Goal: Information Seeking & Learning: Check status

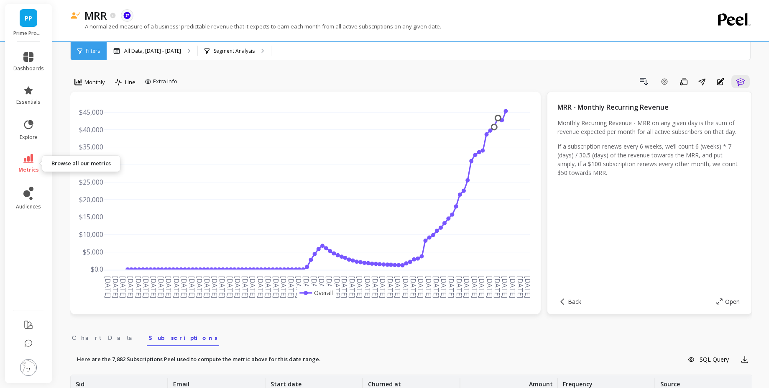
click at [20, 166] on span "metrics" at bounding box center [28, 169] width 20 height 7
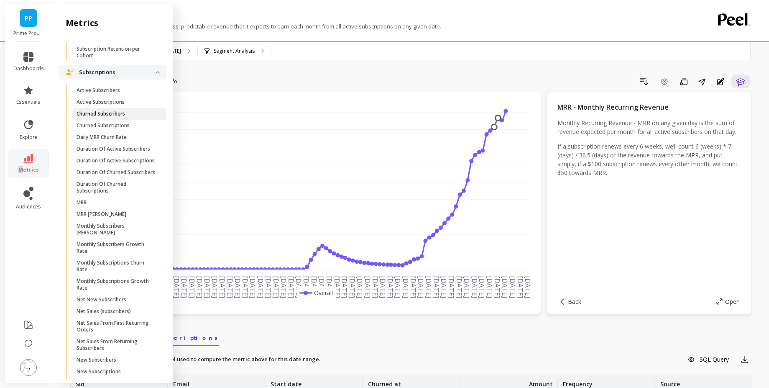
scroll to position [884, 0]
click at [135, 151] on p "Duration Of Active Subscribers" at bounding box center [114, 147] width 74 height 7
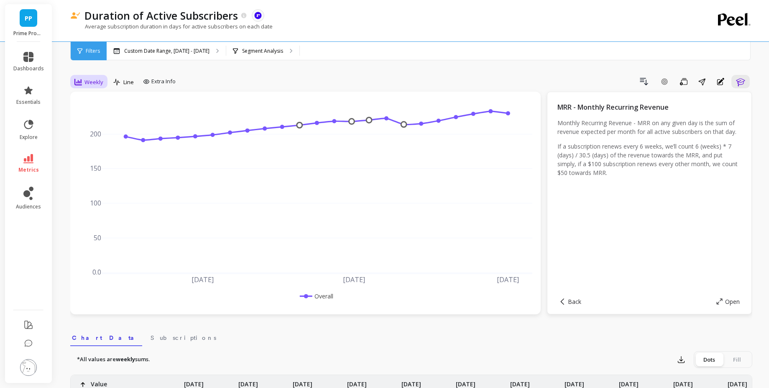
click at [87, 80] on span "Weekly" at bounding box center [93, 82] width 19 height 8
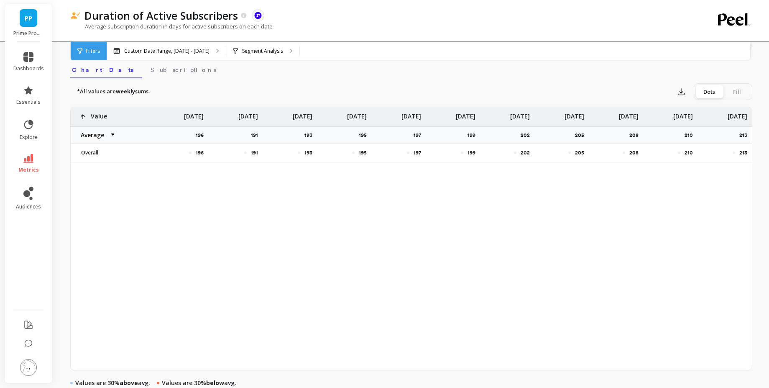
click at [100, 146] on div "Overall" at bounding box center [113, 153] width 84 height 18
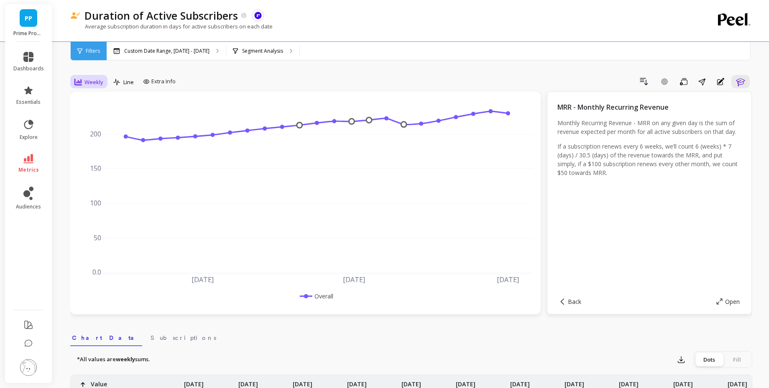
click at [95, 84] on span "Weekly" at bounding box center [93, 82] width 19 height 8
click at [94, 146] on div "Monthly" at bounding box center [101, 149] width 48 height 8
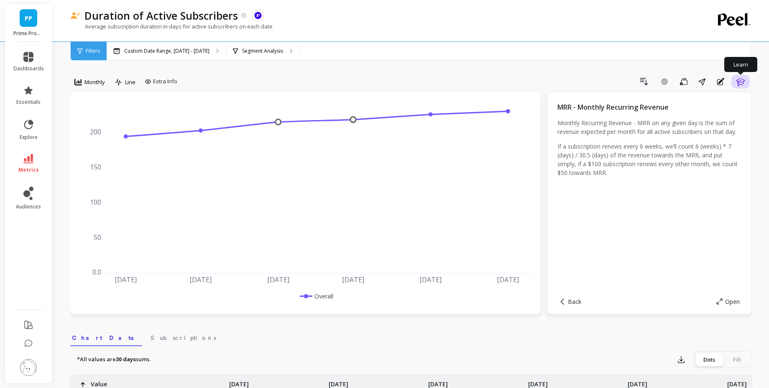
click at [744, 86] on icon "button" at bounding box center [741, 82] width 10 height 10
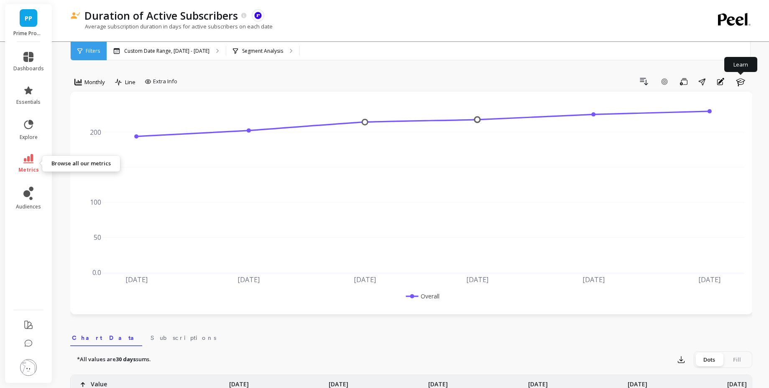
click at [18, 162] on link "metrics" at bounding box center [28, 163] width 31 height 19
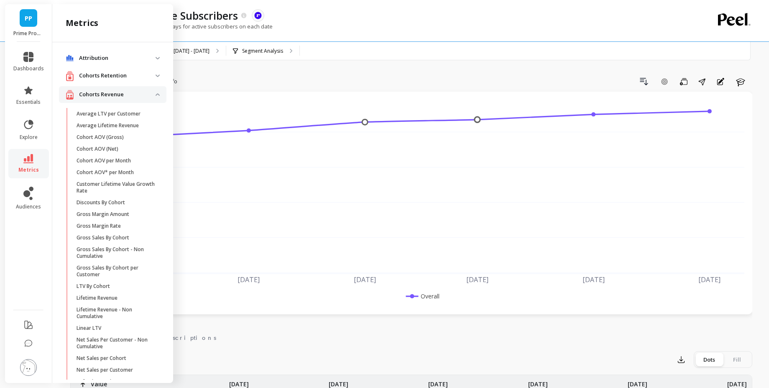
scroll to position [884, 0]
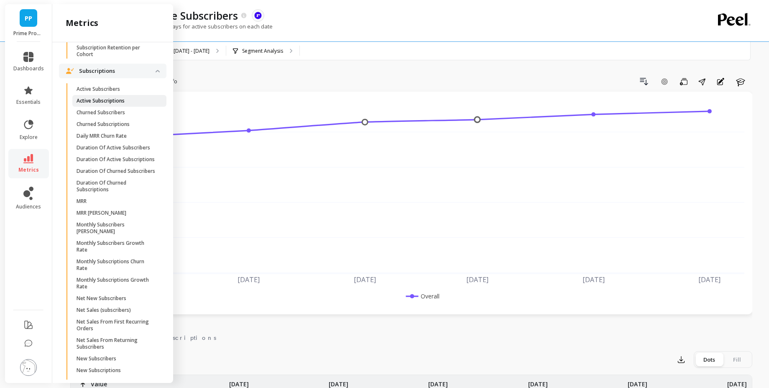
click at [120, 104] on p "Active Subscriptions" at bounding box center [101, 100] width 48 height 7
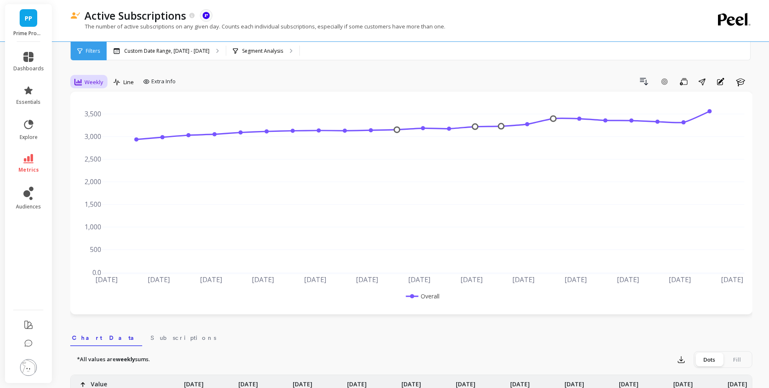
click at [89, 80] on span "Weekly" at bounding box center [93, 82] width 19 height 8
click at [101, 151] on div "Monthly" at bounding box center [101, 149] width 48 height 8
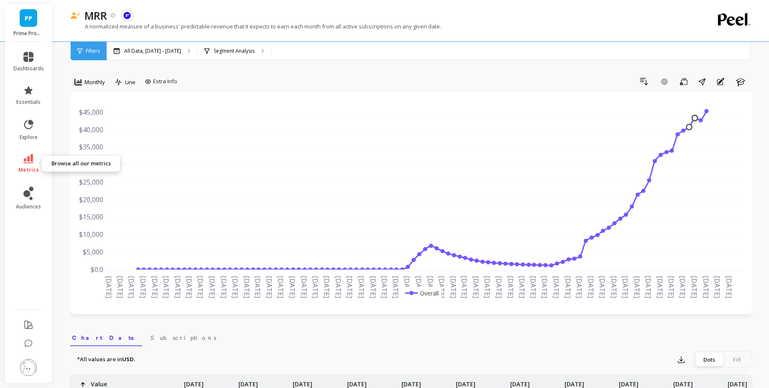
click at [34, 159] on link "metrics" at bounding box center [28, 163] width 31 height 19
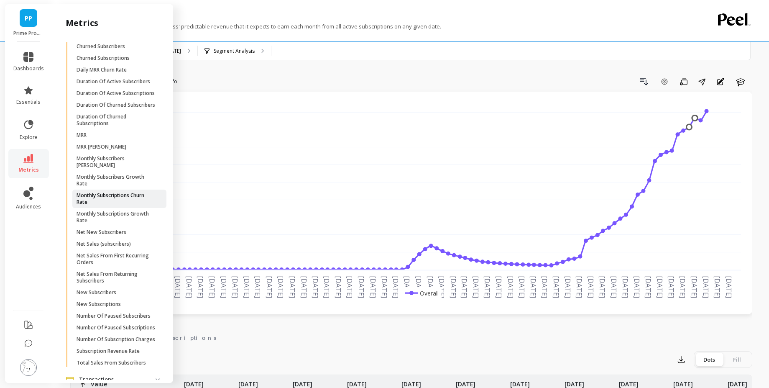
scroll to position [934, 0]
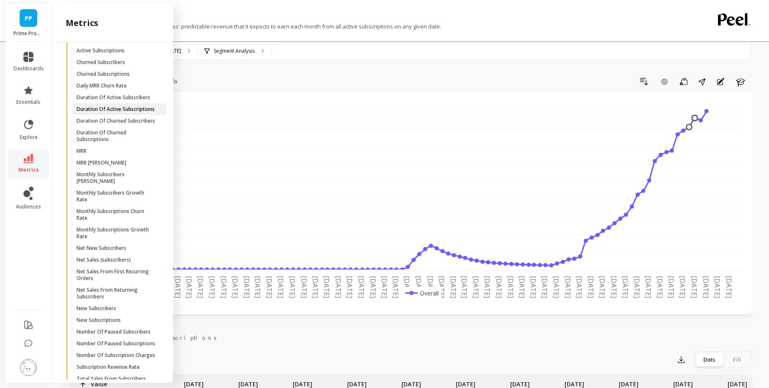
click at [126, 112] on p "Duration Of Active Subscriptions" at bounding box center [116, 109] width 78 height 7
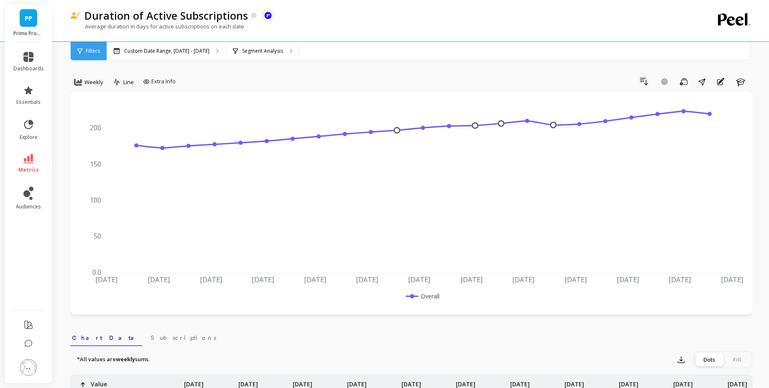
click at [95, 82] on span "Weekly" at bounding box center [93, 82] width 19 height 8
click at [90, 144] on div "Monthly" at bounding box center [101, 148] width 58 height 15
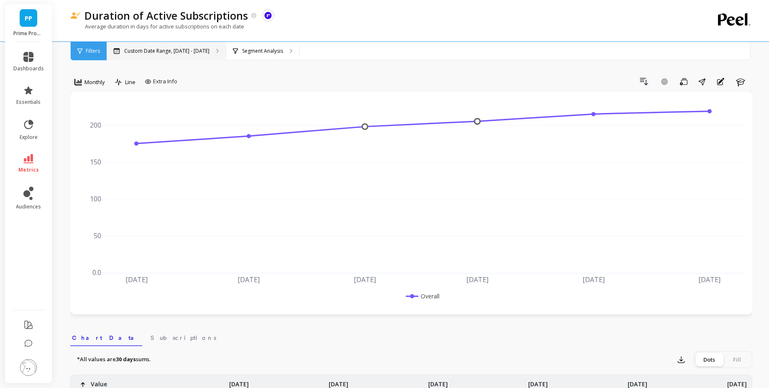
click at [134, 46] on div "Custom Date Range, [DATE] - [DATE]" at bounding box center [166, 51] width 119 height 18
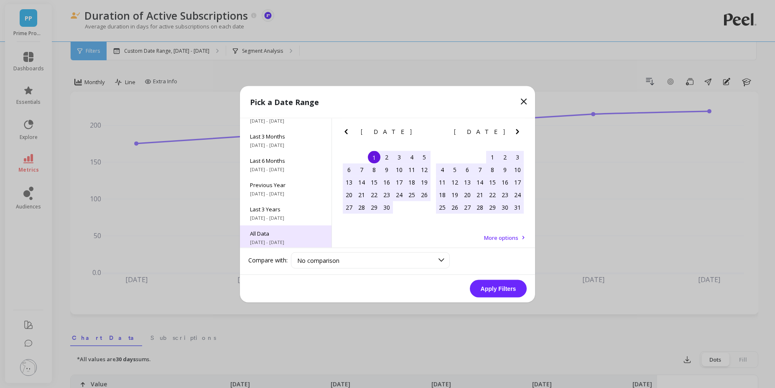
scroll to position [113, 0]
click at [290, 230] on span "All Data" at bounding box center [286, 231] width 72 height 8
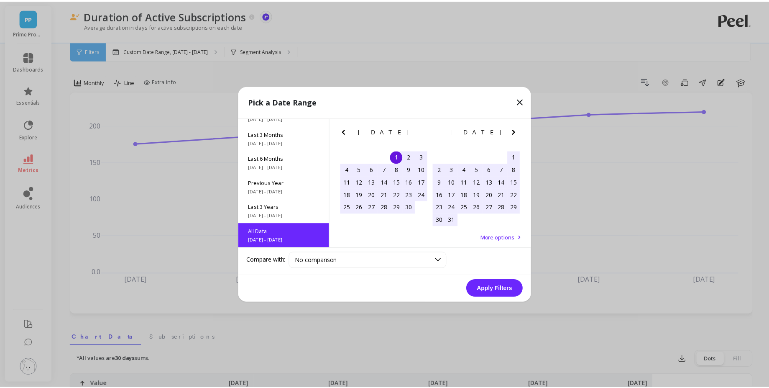
scroll to position [0, 0]
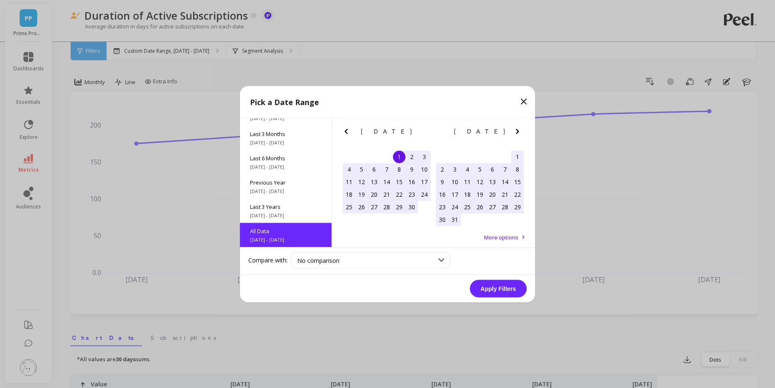
click at [486, 284] on button "Apply Filters" at bounding box center [498, 288] width 57 height 18
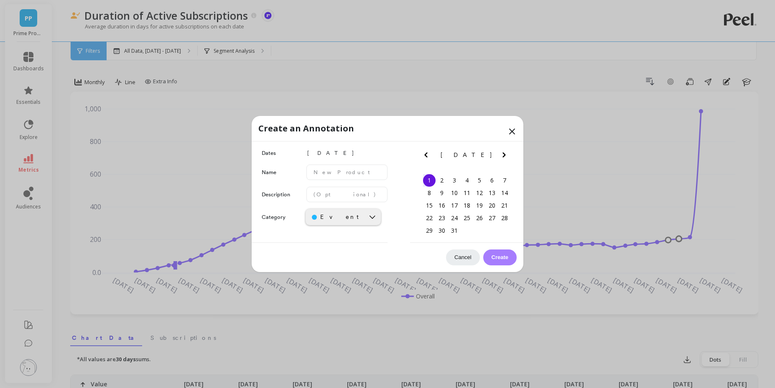
click at [514, 126] on icon at bounding box center [512, 131] width 10 height 10
